Goal: Task Accomplishment & Management: Use online tool/utility

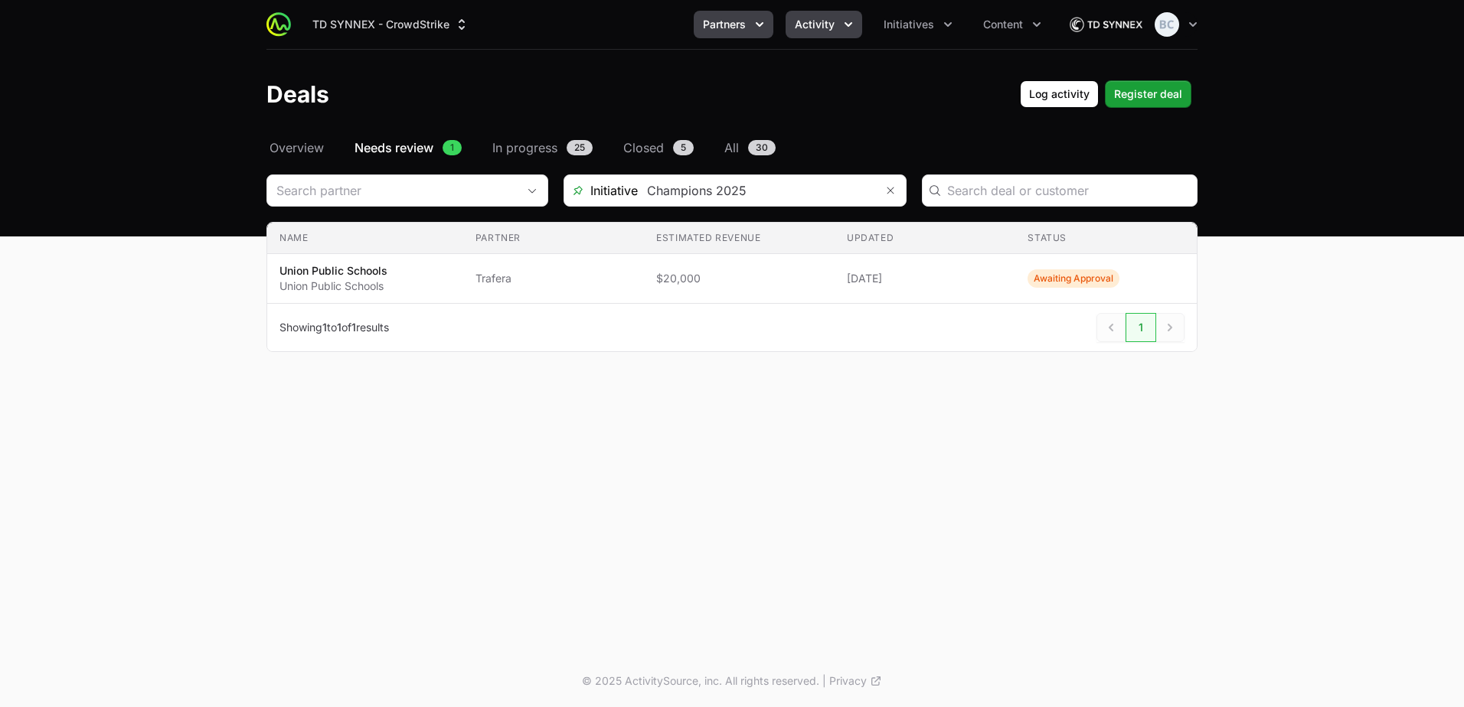
click at [751, 26] on button "Partners" at bounding box center [734, 25] width 80 height 28
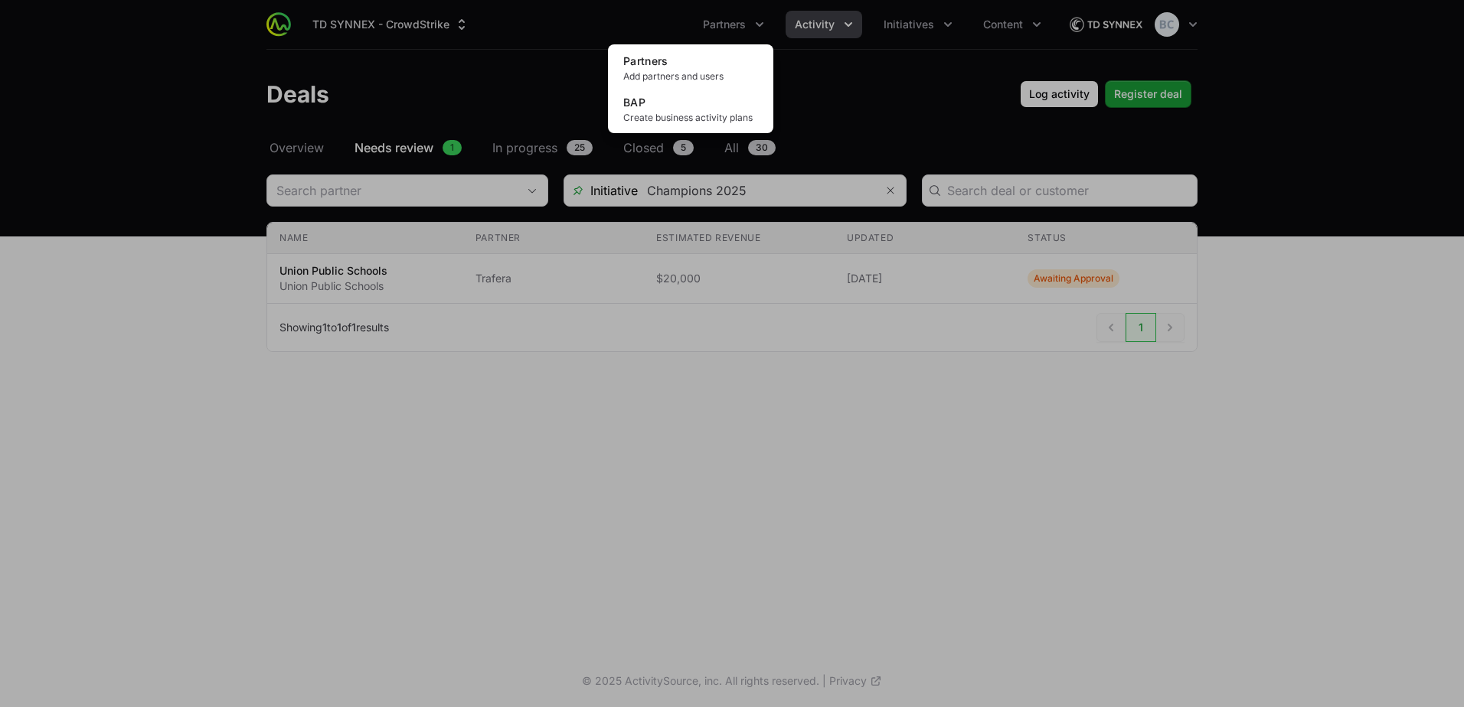
click at [761, 24] on div "Partners menu" at bounding box center [732, 353] width 1464 height 707
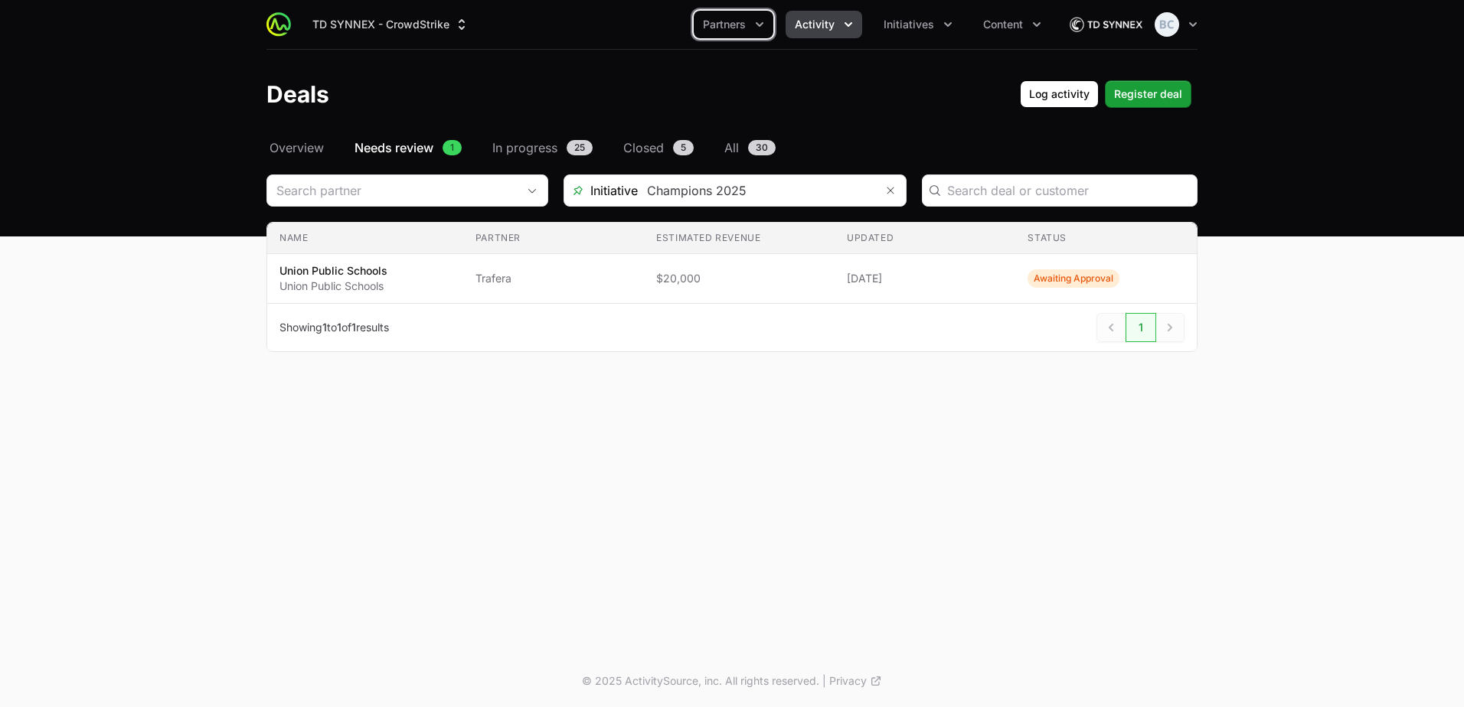
click at [761, 24] on icon "Activity menu" at bounding box center [848, 24] width 8 height 5
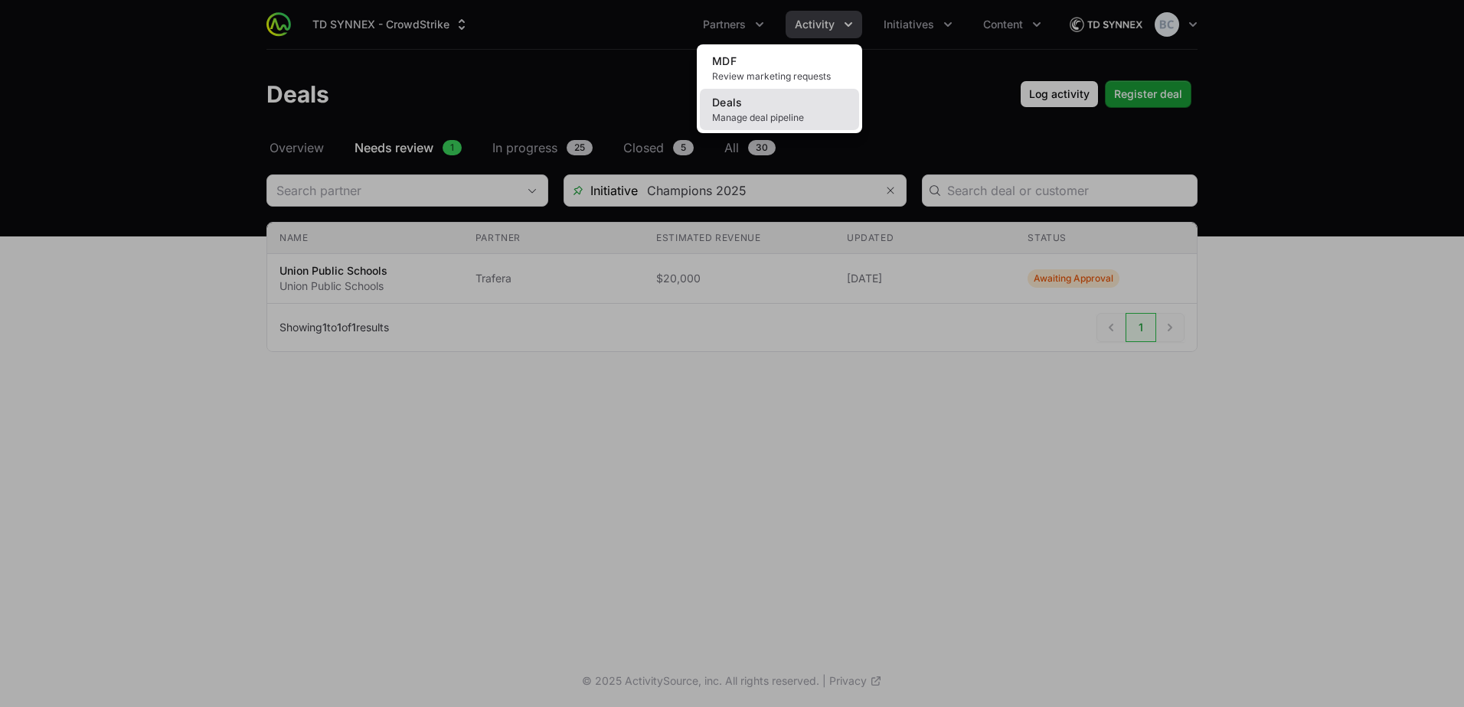
click at [761, 106] on link "Deals Manage deal pipeline" at bounding box center [779, 109] width 159 height 41
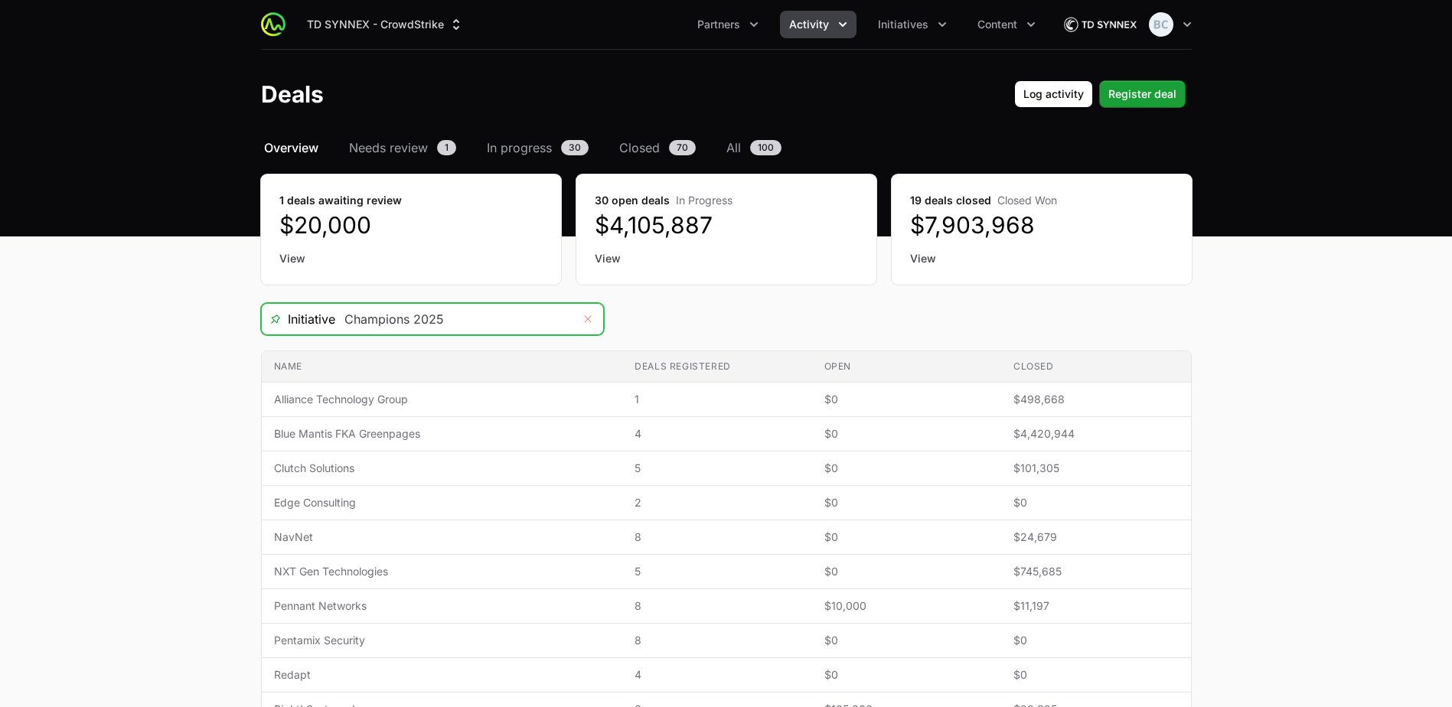
click at [587, 326] on button "Remove" at bounding box center [588, 319] width 31 height 31
click at [587, 323] on div "Open" at bounding box center [588, 319] width 31 height 31
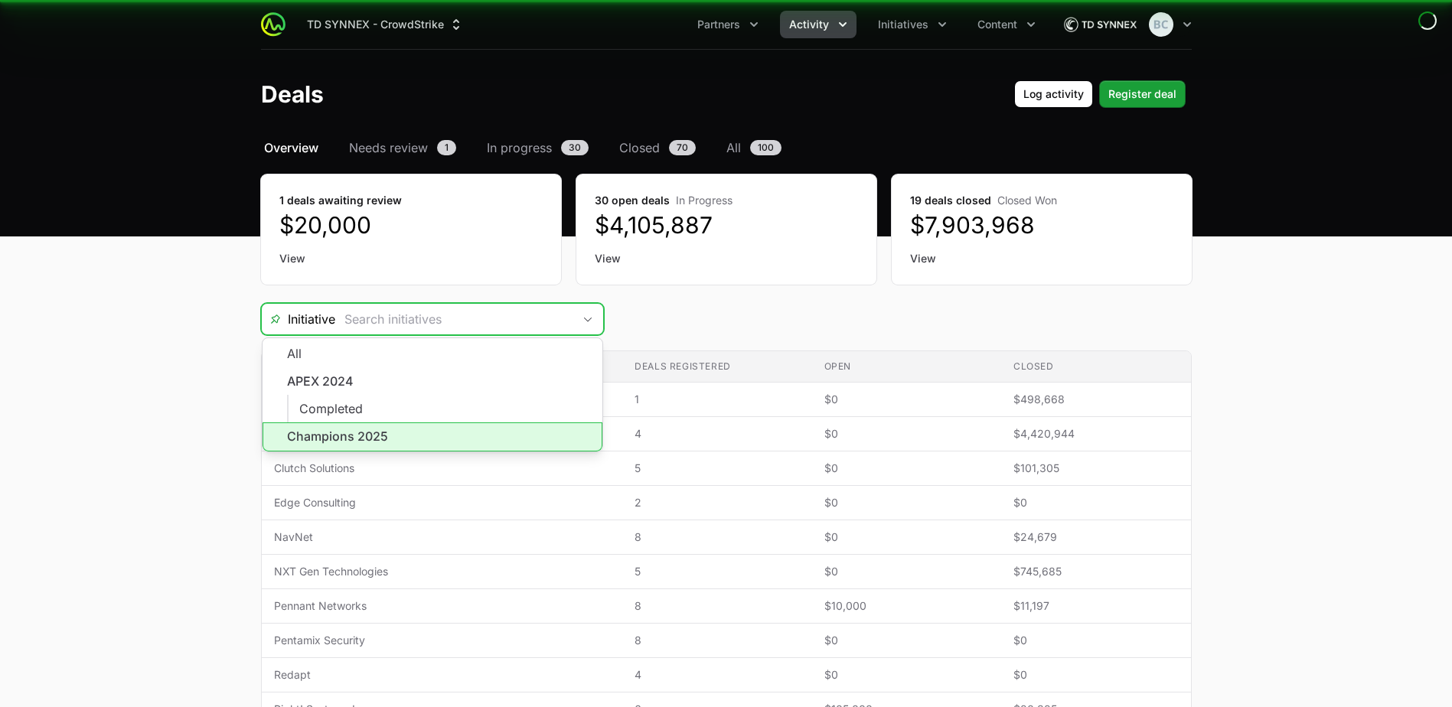
click at [446, 335] on li "Champions 2025" at bounding box center [433, 437] width 340 height 29
type input "Champions 2025"
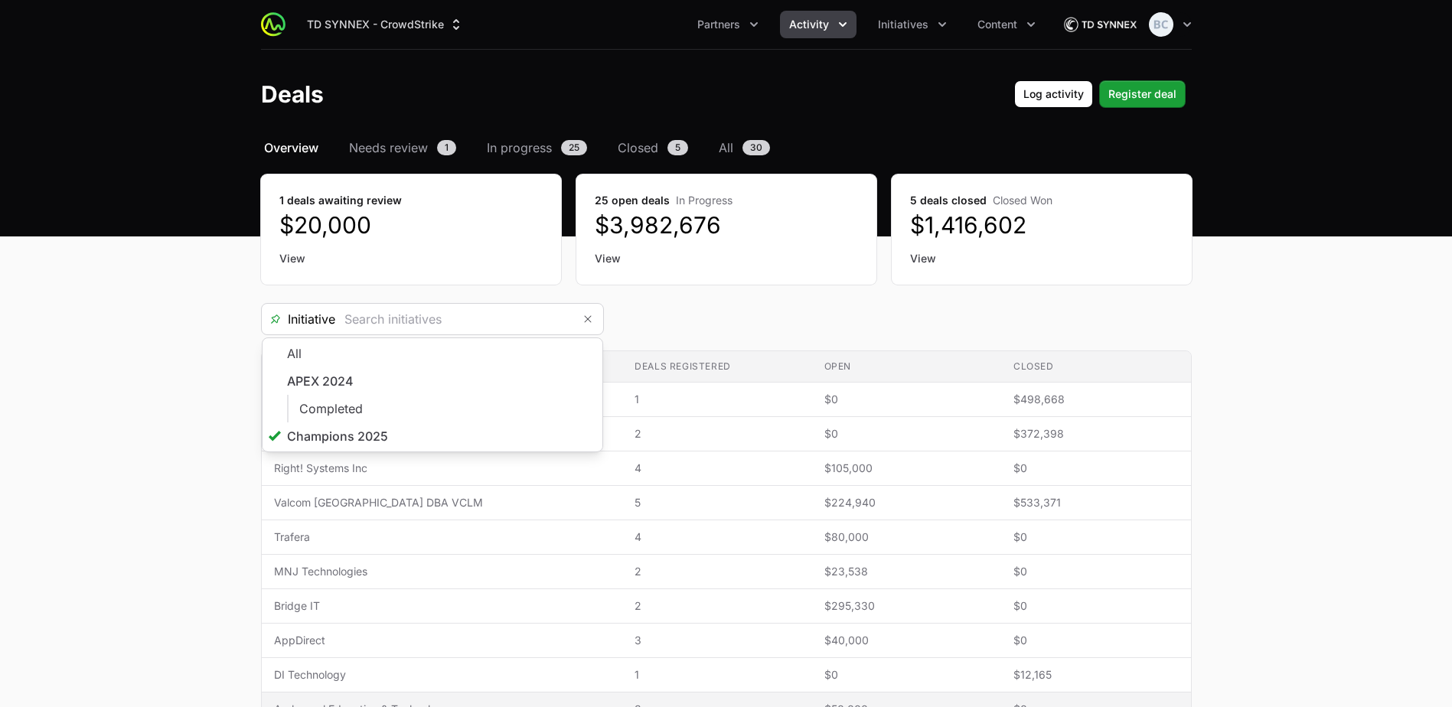
type input "Champions 2025"
